Goal: Transaction & Acquisition: Purchase product/service

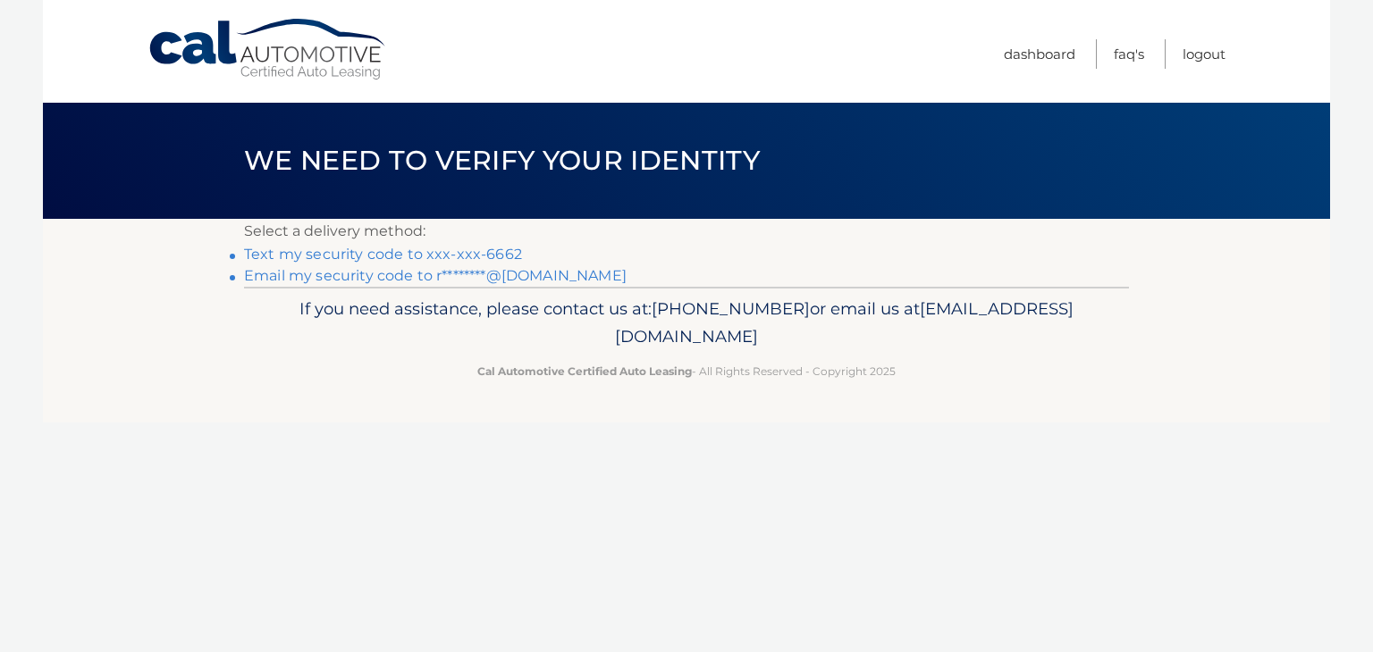
click at [343, 255] on link "Text my security code to xxx-xxx-6662" at bounding box center [383, 254] width 278 height 17
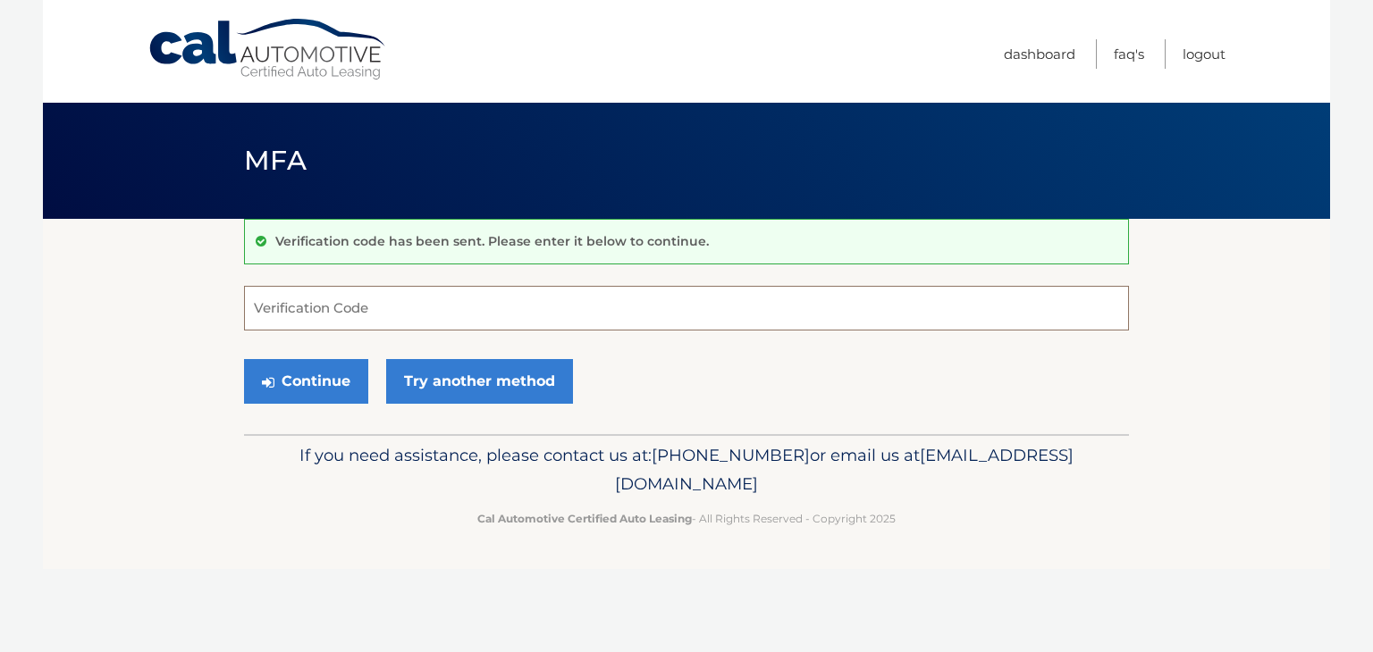
click at [332, 312] on input "Verification Code" at bounding box center [686, 308] width 885 height 45
type input "2"
type input "301171"
click at [332, 373] on button "Continue" at bounding box center [306, 381] width 124 height 45
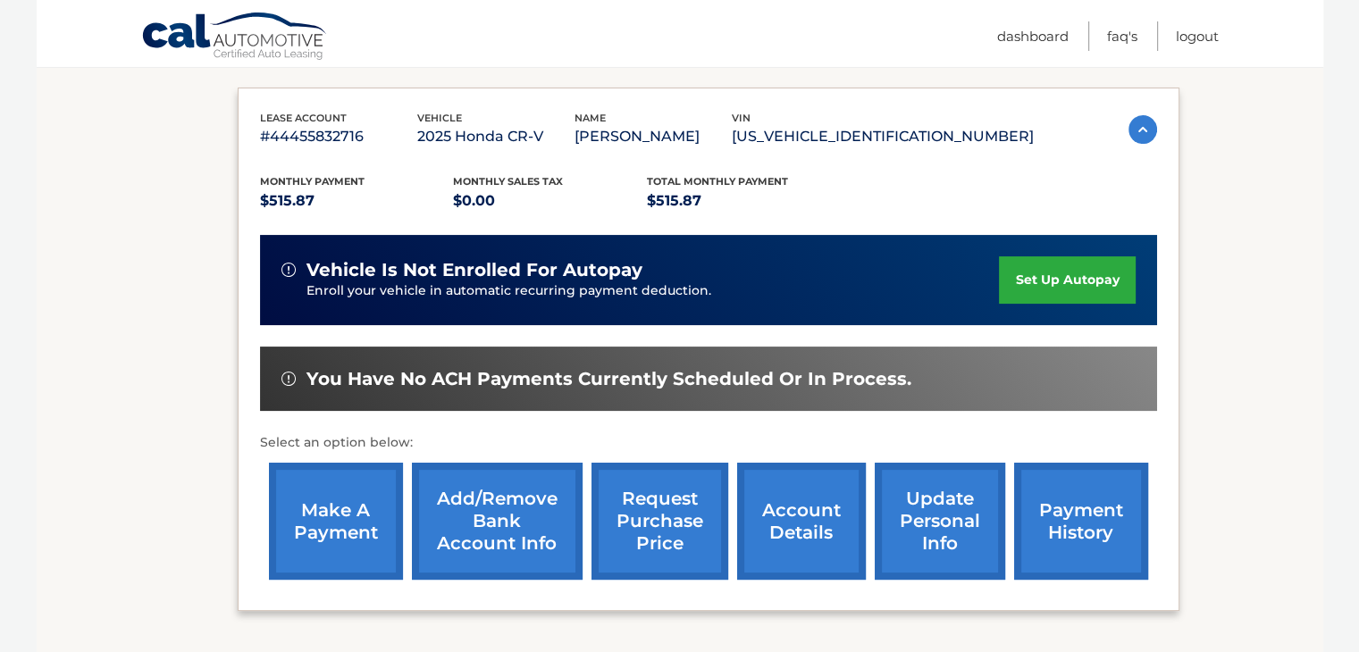
scroll to position [357, 0]
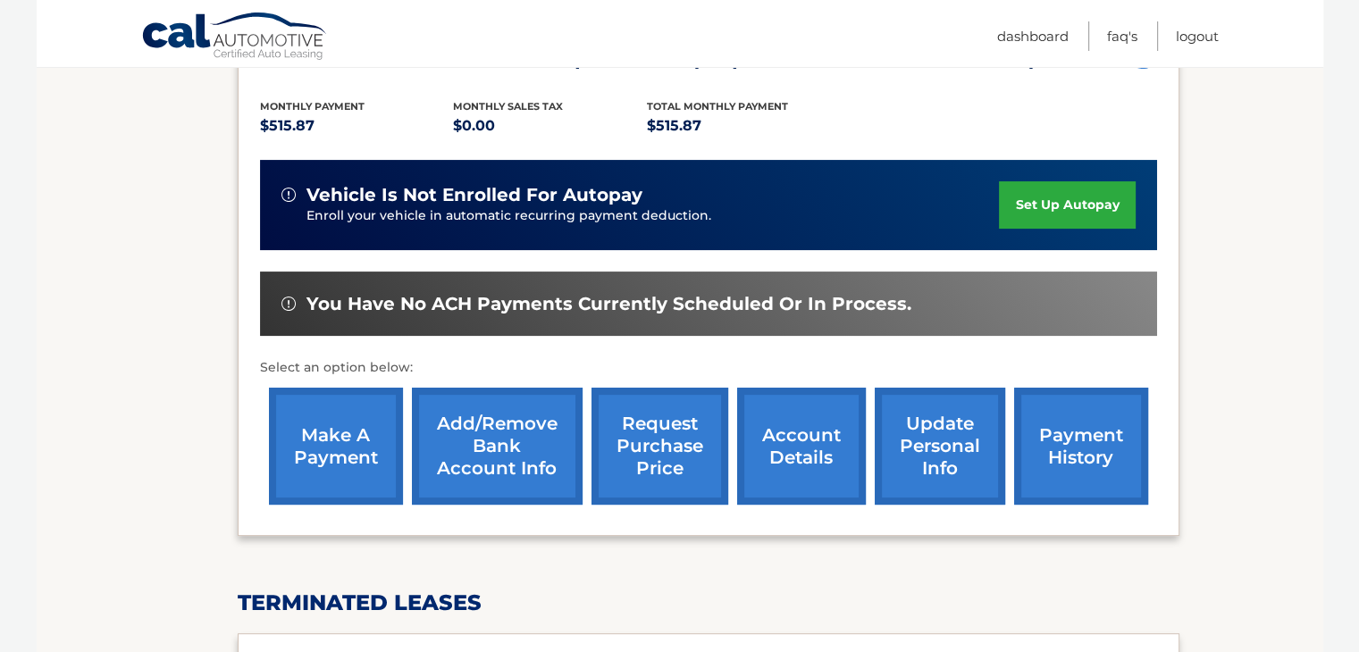
click at [310, 444] on link "make a payment" at bounding box center [336, 446] width 134 height 117
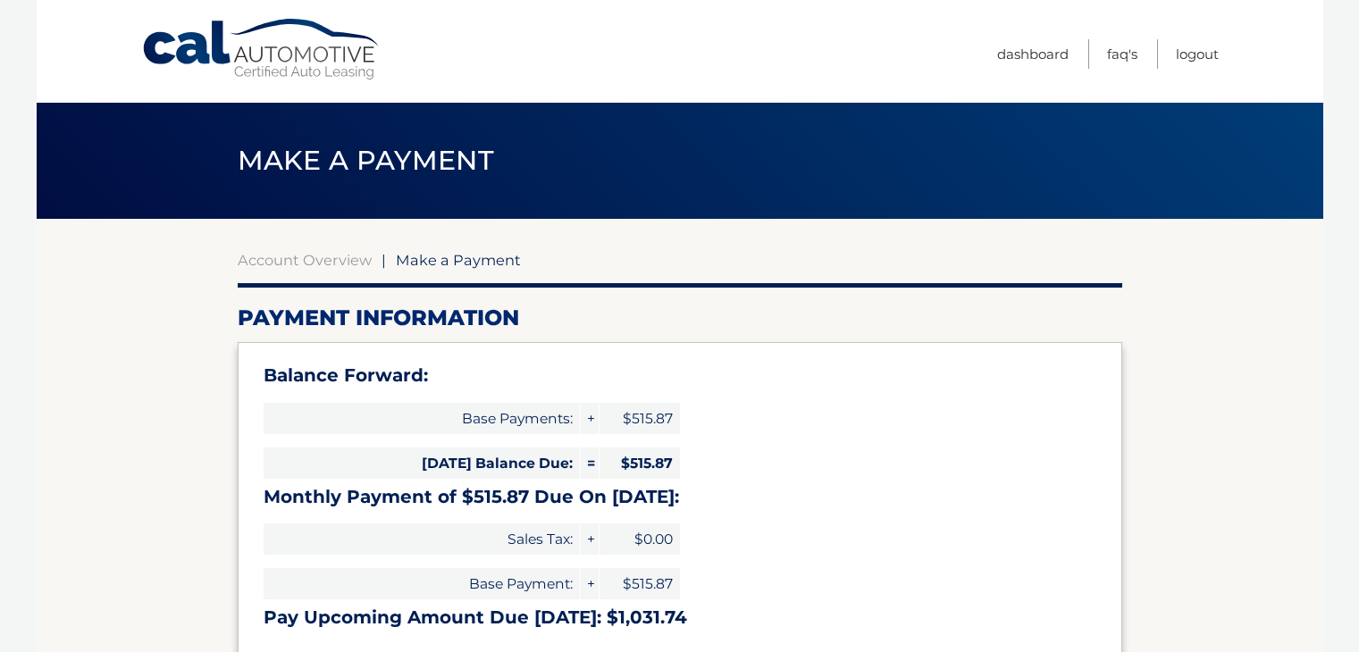
select select "YzMyZTlhNzYtYmJkZS00ZjUxLWE2MGMtNDVkZTZlNjg3MTEx"
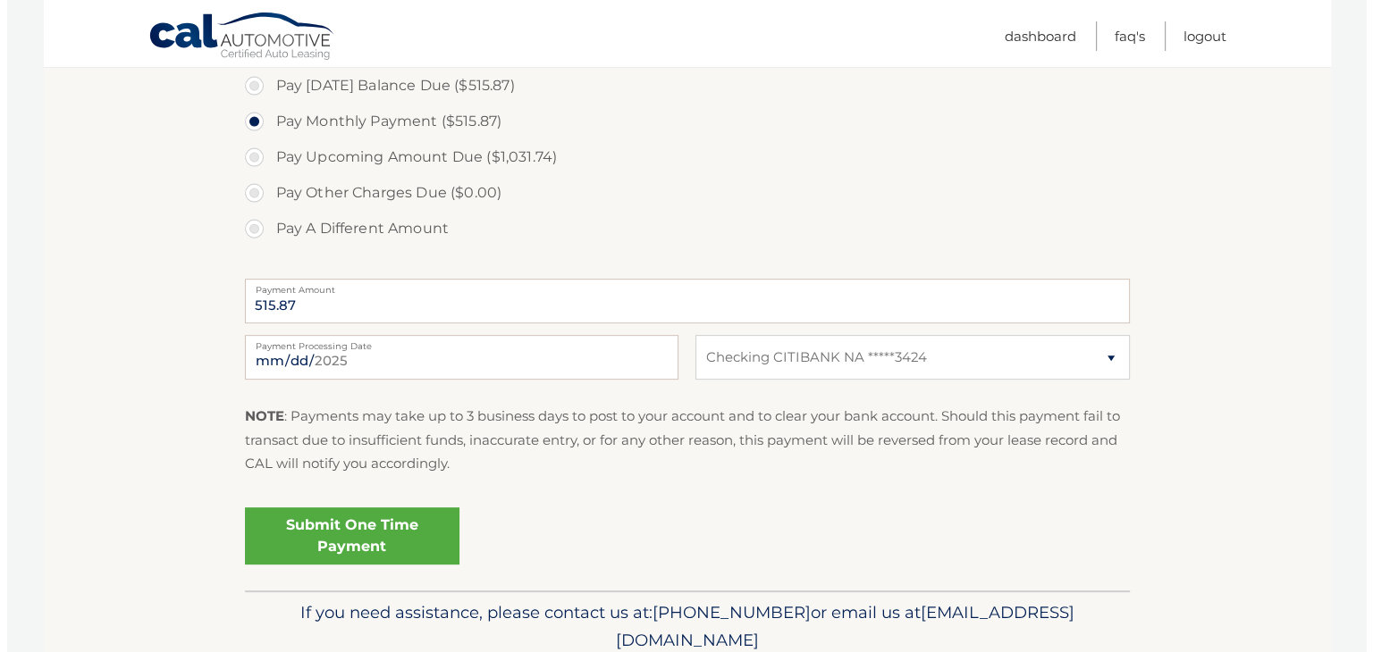
scroll to position [700, 0]
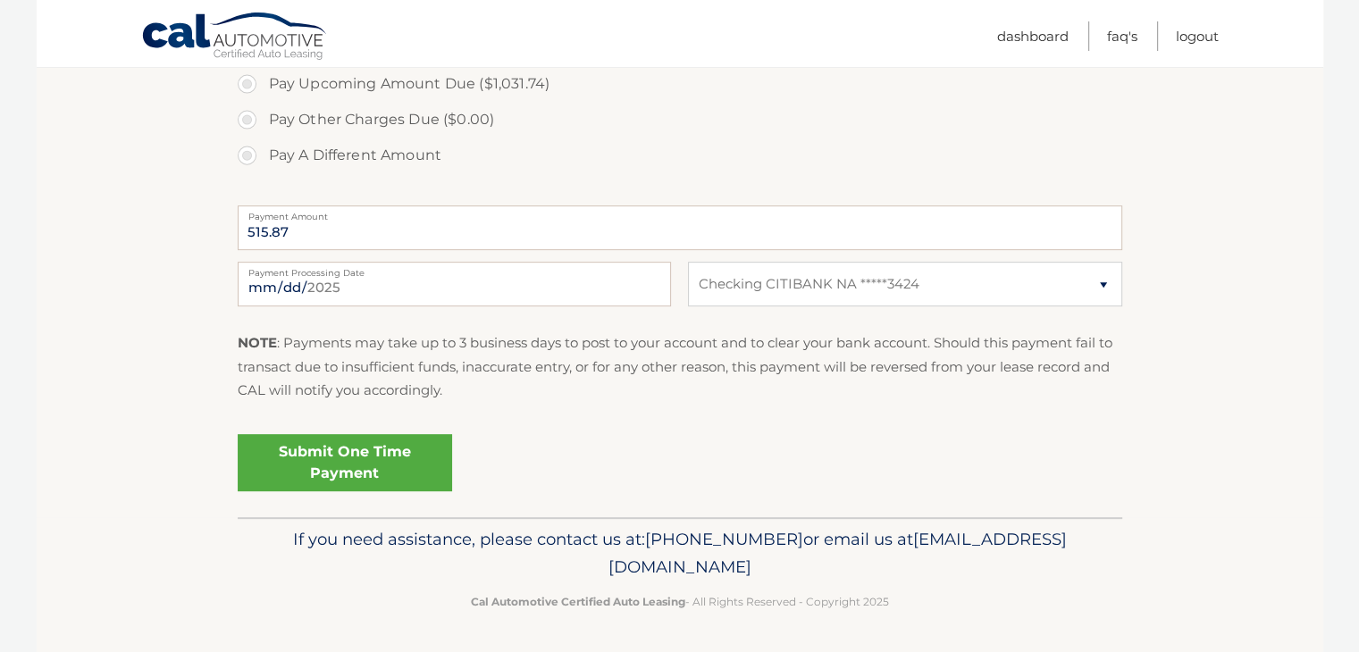
click at [368, 453] on link "Submit One Time Payment" at bounding box center [345, 462] width 214 height 57
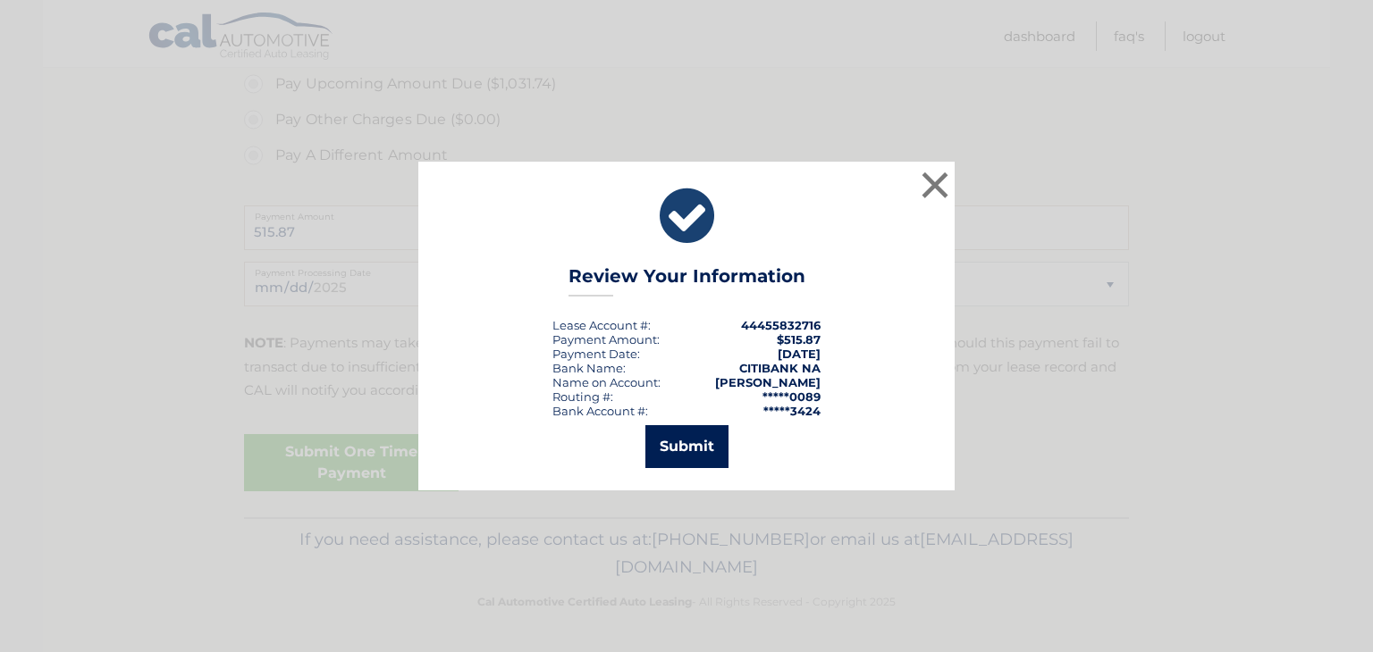
click at [696, 449] on button "Submit" at bounding box center [686, 446] width 83 height 43
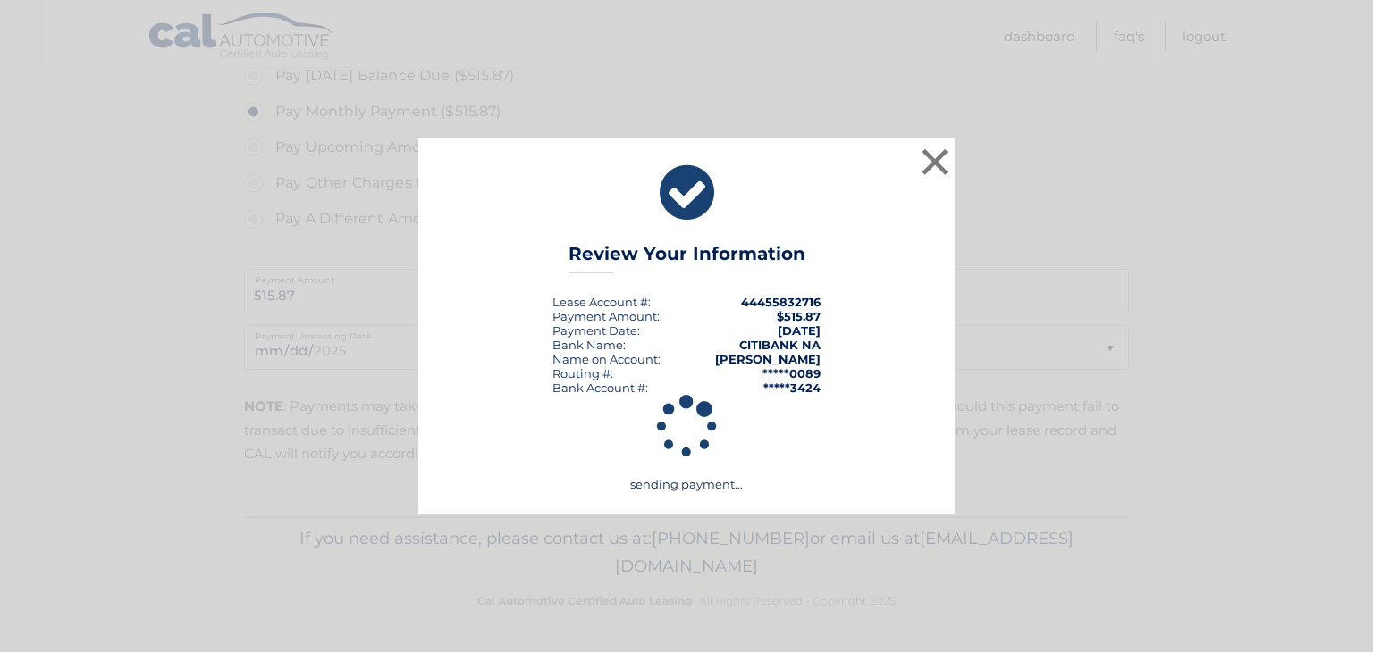
scroll to position [635, 0]
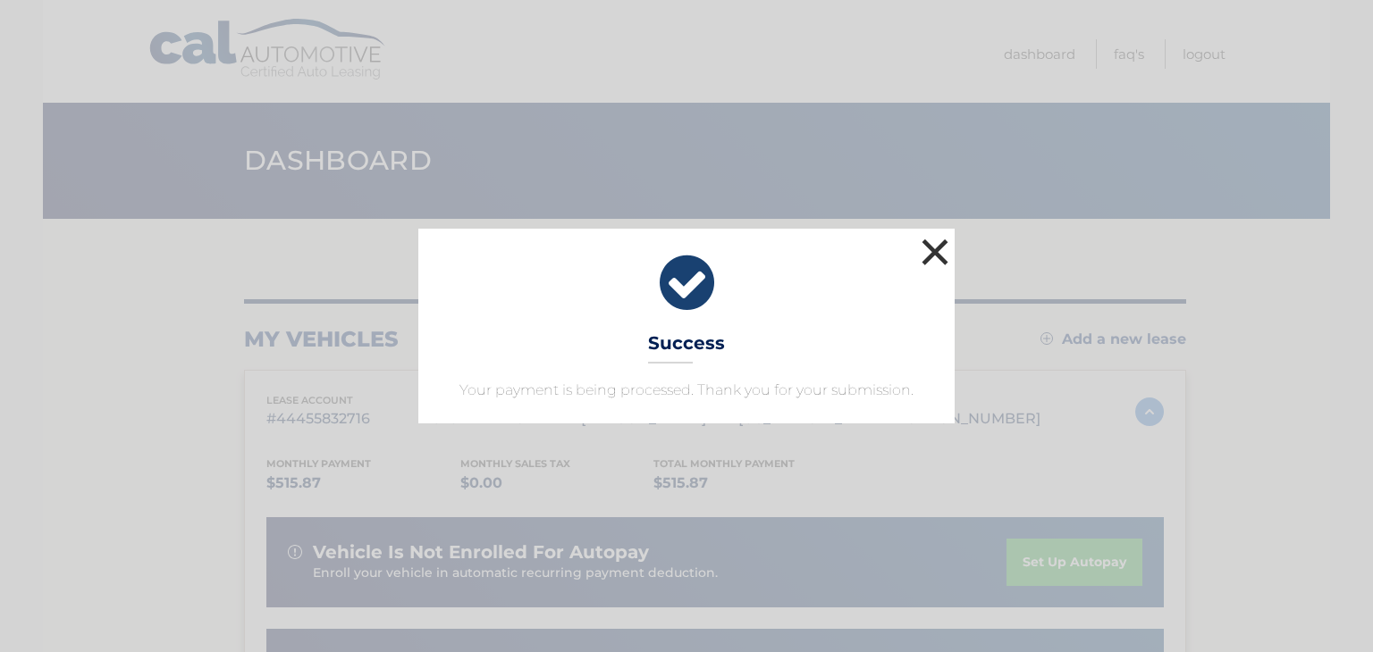
click at [937, 256] on button "×" at bounding box center [935, 252] width 36 height 36
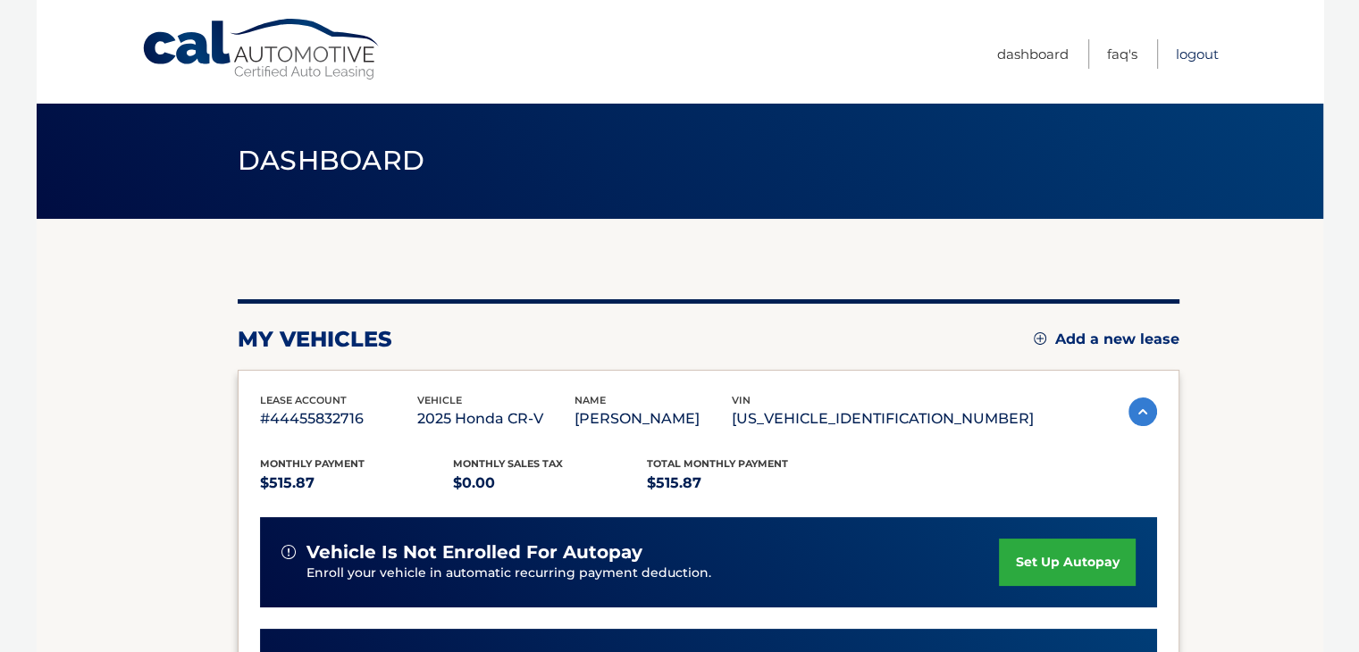
click at [1211, 55] on link "Logout" at bounding box center [1197, 53] width 43 height 29
